Goal: Task Accomplishment & Management: Manage account settings

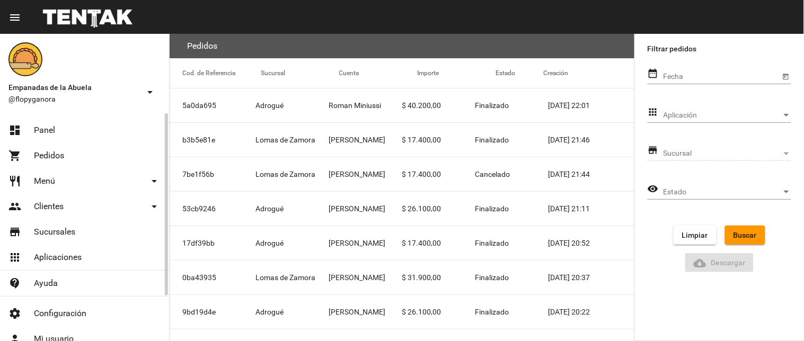
click at [96, 131] on link "dashboard Panel" at bounding box center [84, 130] width 169 height 25
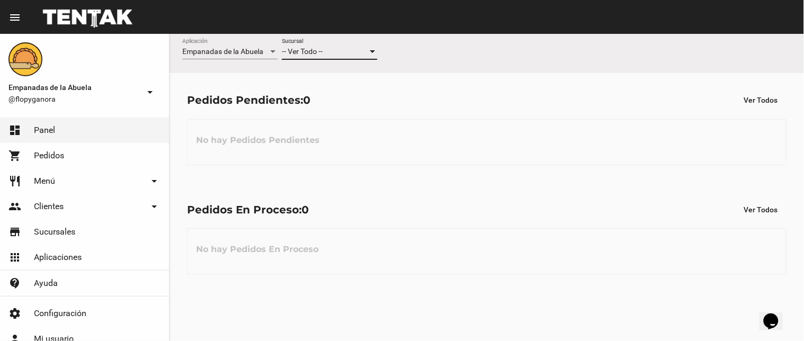
click at [331, 46] on div "-- Ver Todo -- Sucursal" at bounding box center [329, 49] width 95 height 21
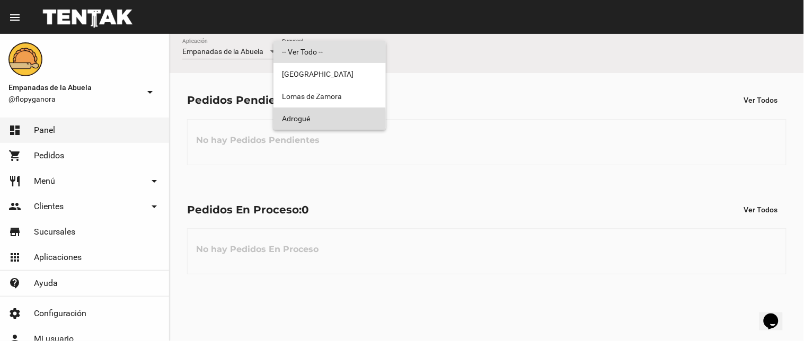
click at [302, 123] on span "Adrogué" at bounding box center [329, 119] width 95 height 22
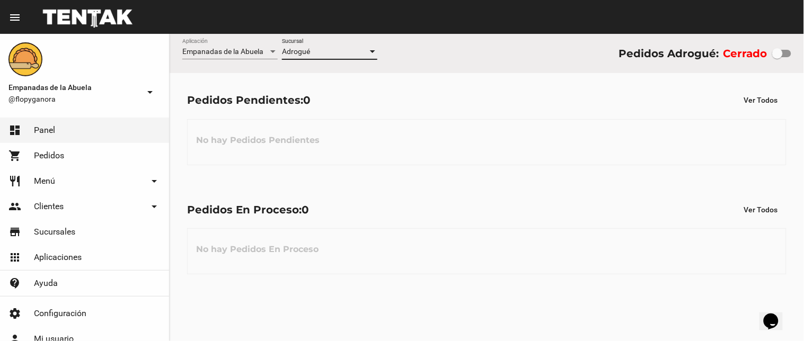
click at [780, 59] on div at bounding box center [777, 53] width 11 height 11
click at [777, 58] on input "checkbox" at bounding box center [777, 57] width 1 height 1
checkbox input "true"
click at [310, 46] on div "Adrogué Sucursal" at bounding box center [329, 49] width 95 height 21
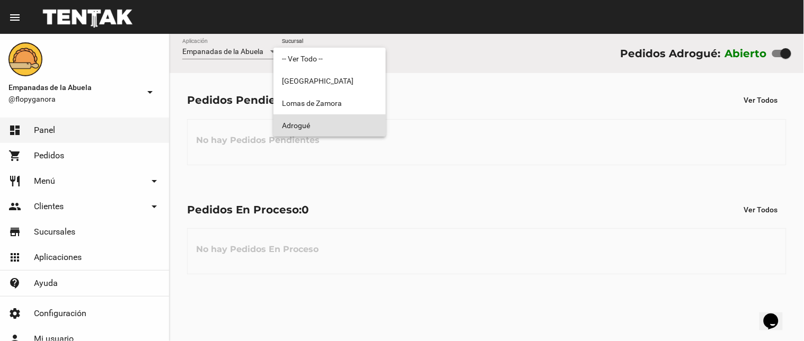
click at [329, 127] on span "Adrogué" at bounding box center [329, 125] width 95 height 22
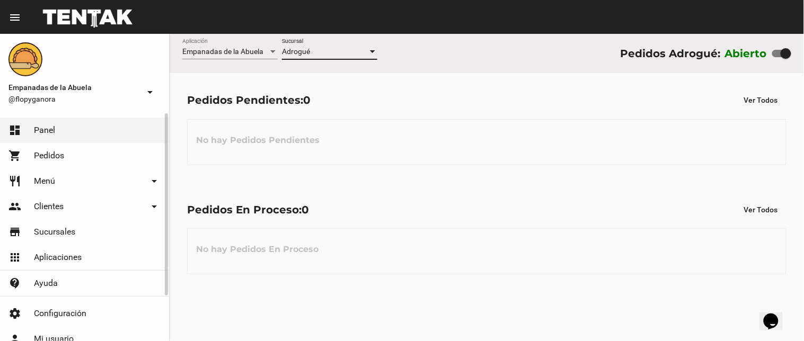
click at [61, 151] on span "Pedidos" at bounding box center [49, 155] width 30 height 11
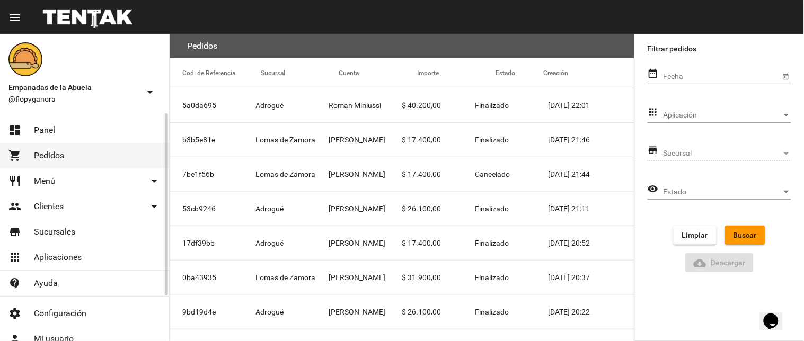
click at [112, 124] on link "dashboard Panel" at bounding box center [84, 130] width 169 height 25
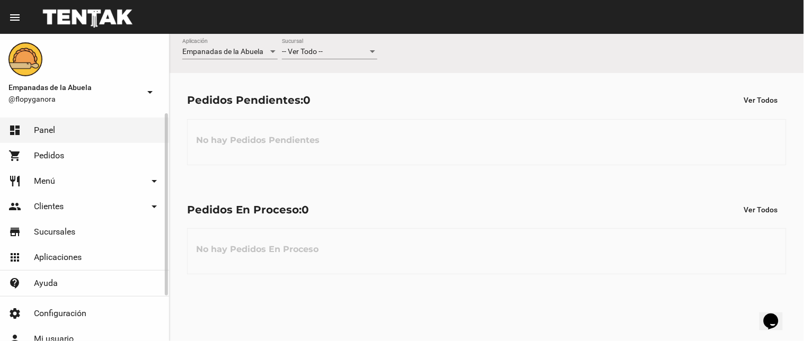
click at [101, 150] on link "shopping_cart Pedidos" at bounding box center [84, 155] width 169 height 25
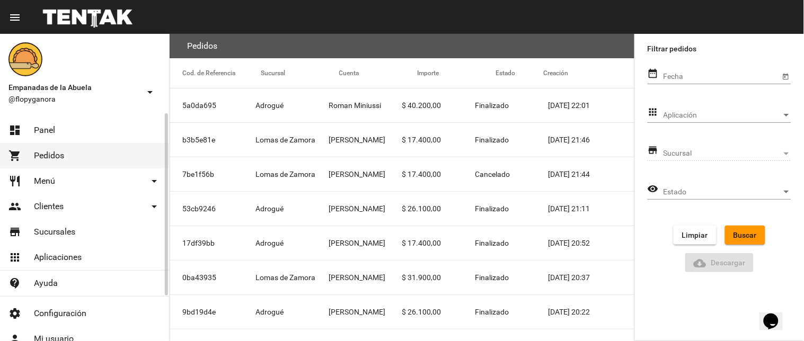
click at [87, 125] on link "dashboard Panel" at bounding box center [84, 130] width 169 height 25
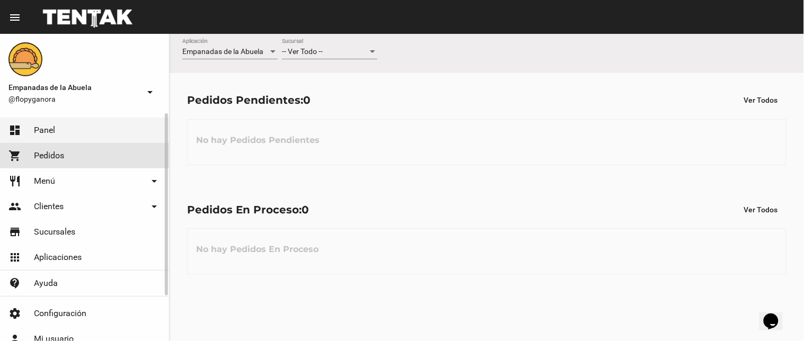
click at [91, 151] on link "shopping_cart Pedidos" at bounding box center [84, 155] width 169 height 25
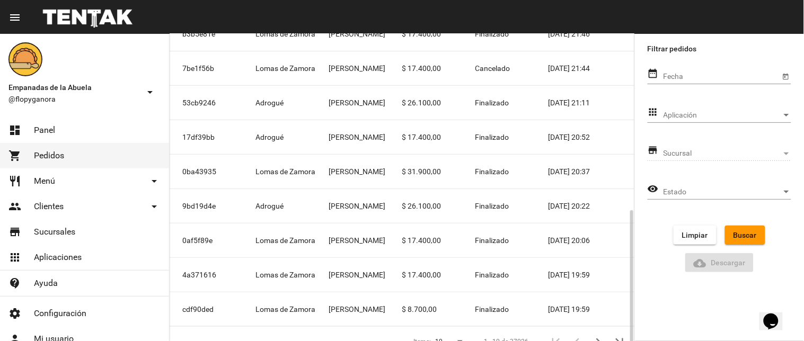
scroll to position [172, 0]
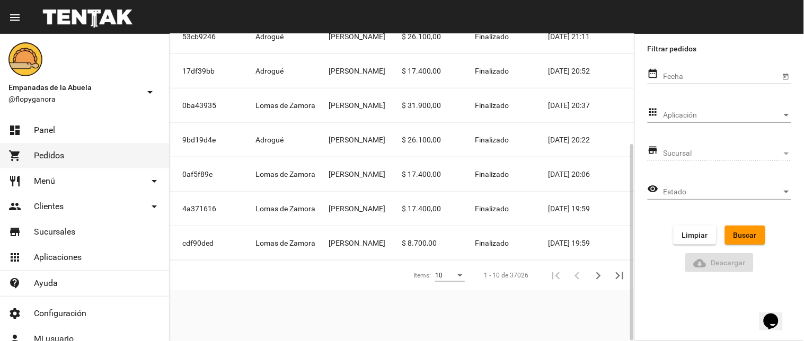
click at [597, 277] on icon "Siguiente" at bounding box center [598, 276] width 15 height 15
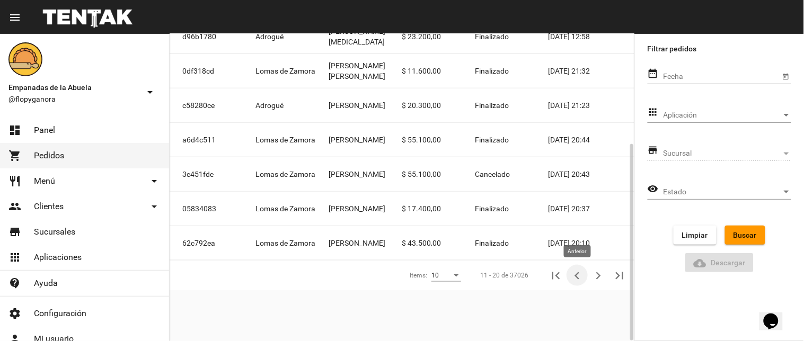
click at [574, 273] on icon "Anterior" at bounding box center [577, 276] width 15 height 15
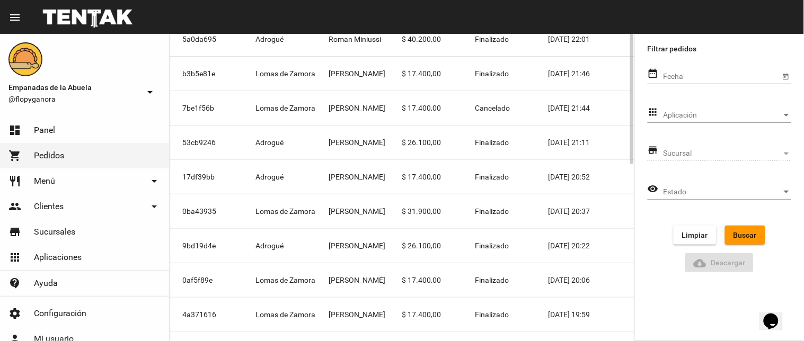
scroll to position [0, 0]
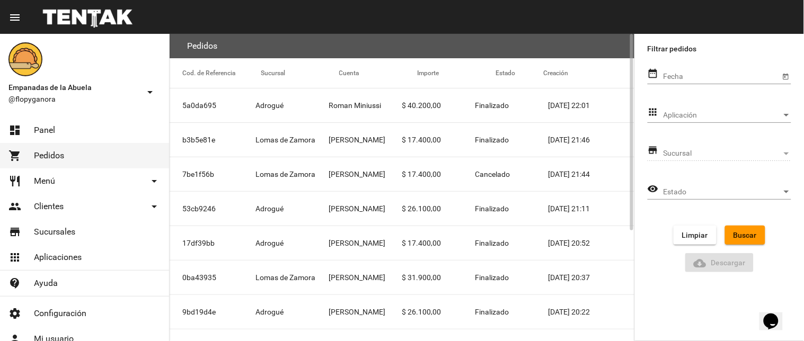
click at [359, 109] on mat-cell "Roman Miniussi" at bounding box center [364, 105] width 73 height 34
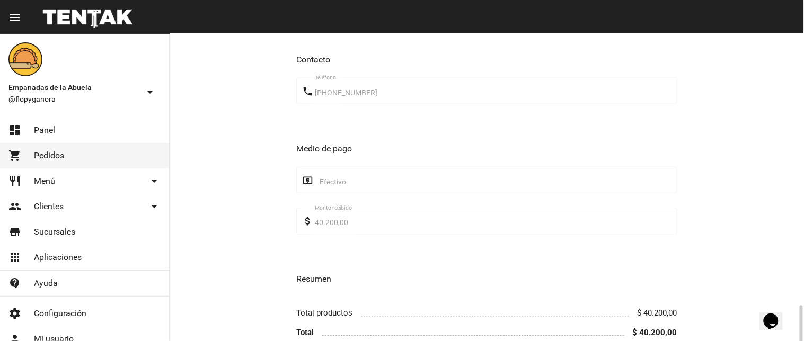
scroll to position [504, 0]
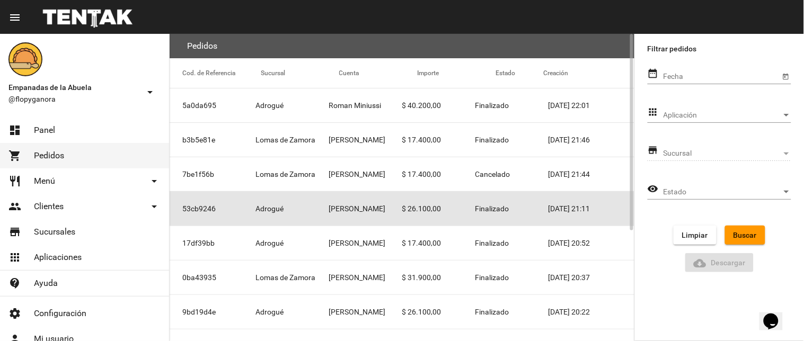
click at [449, 216] on mat-cell "$ 26.100,00" at bounding box center [438, 209] width 73 height 34
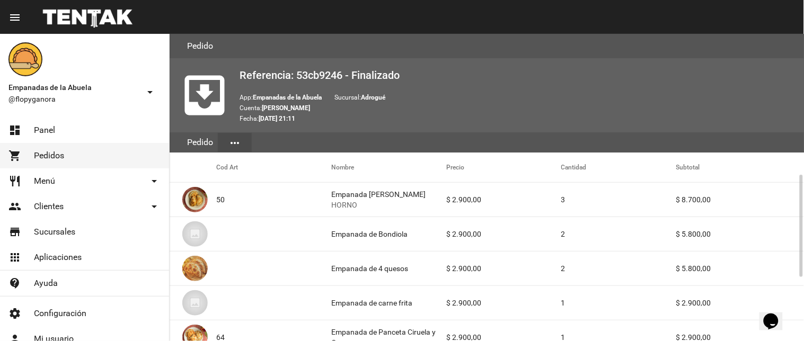
scroll to position [318, 0]
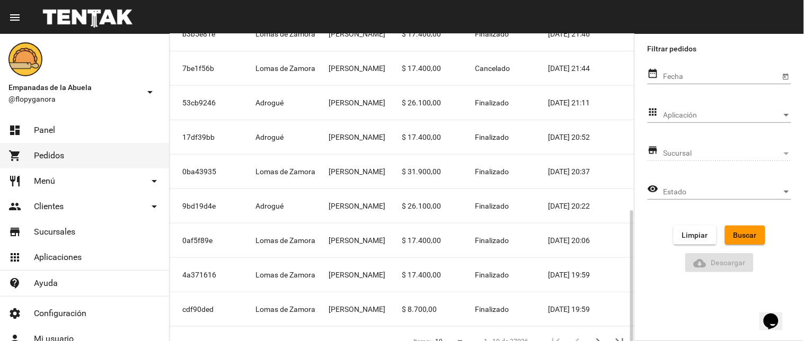
scroll to position [172, 0]
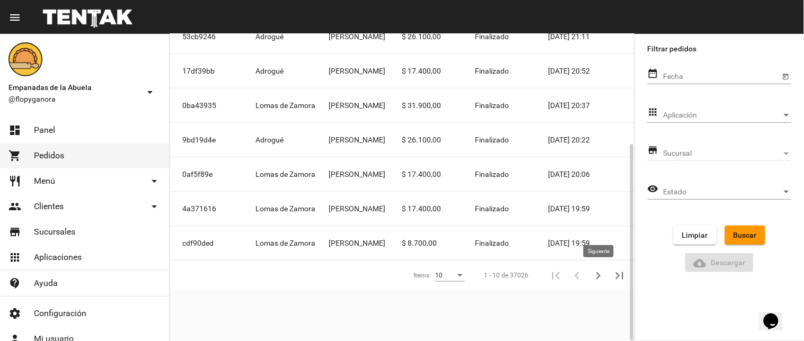
click at [600, 273] on icon "Siguiente" at bounding box center [598, 276] width 15 height 15
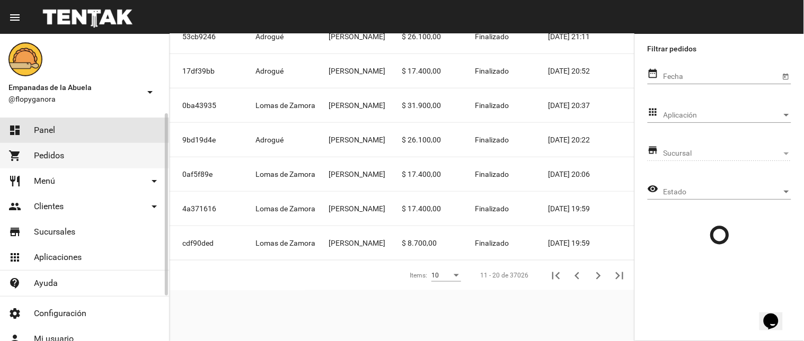
click at [14, 136] on mat-icon "dashboard" at bounding box center [14, 130] width 13 height 13
